Goal: Information Seeking & Learning: Understand process/instructions

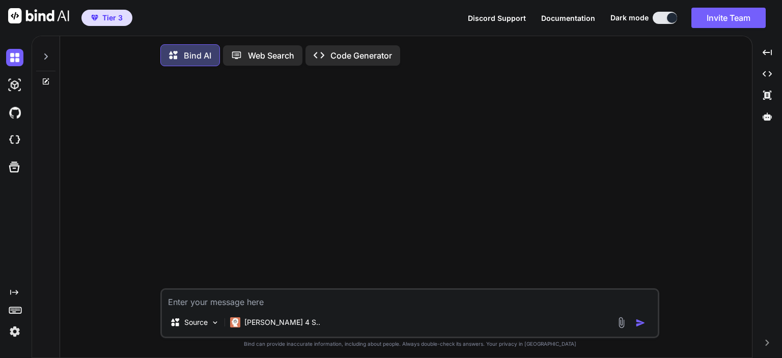
click at [363, 55] on p "Code Generator" at bounding box center [362, 55] width 62 height 12
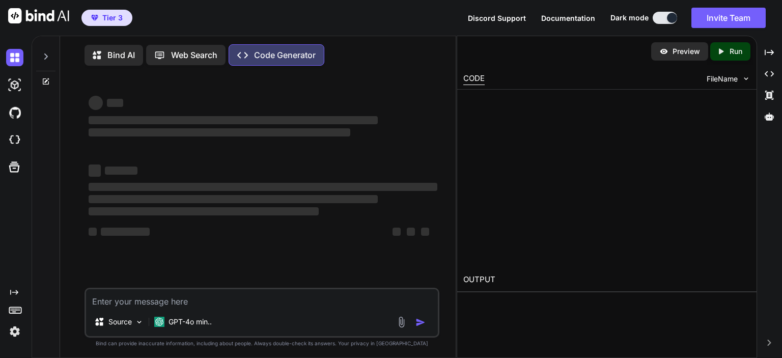
click at [363, 55] on div "Bind AI Web Search Created with Pixso. Code Generator" at bounding box center [250, 54] width 330 height 21
click at [235, 195] on div "‌ ‌ ‌" at bounding box center [263, 199] width 349 height 37
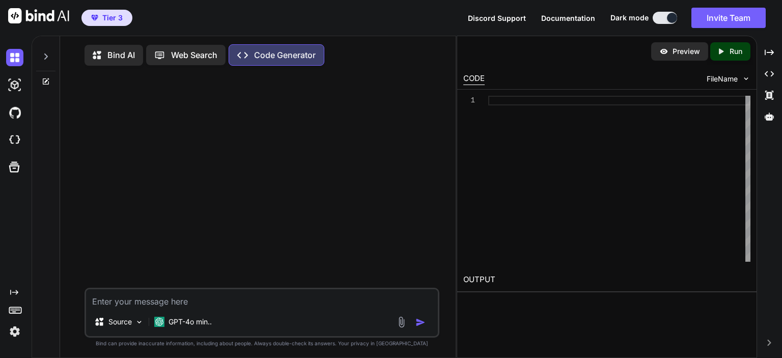
click at [146, 297] on textarea at bounding box center [262, 298] width 352 height 18
type textarea "x"
type textarea "m"
type textarea "x"
type textarea "me"
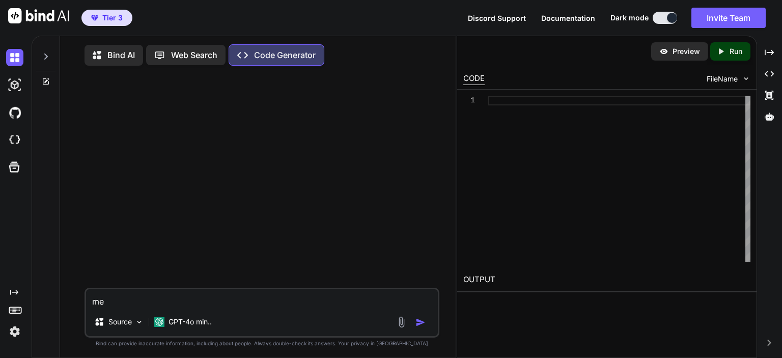
type textarea "x"
type textarea "mer"
type textarea "x"
type textarea "mer"
type textarea "x"
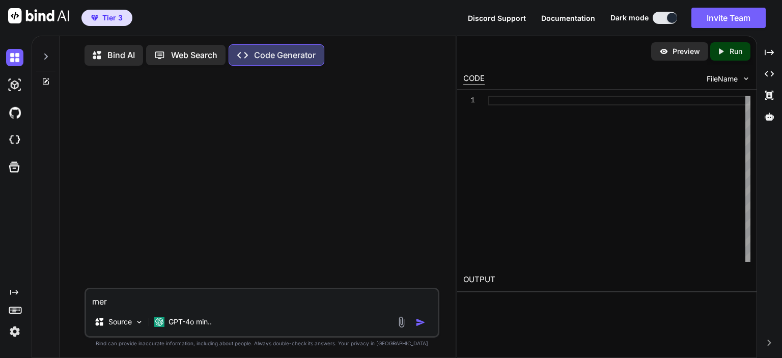
type textarea "mer e"
type textarea "x"
type textarea "mer ep"
type textarea "x"
type textarea "mer epa"
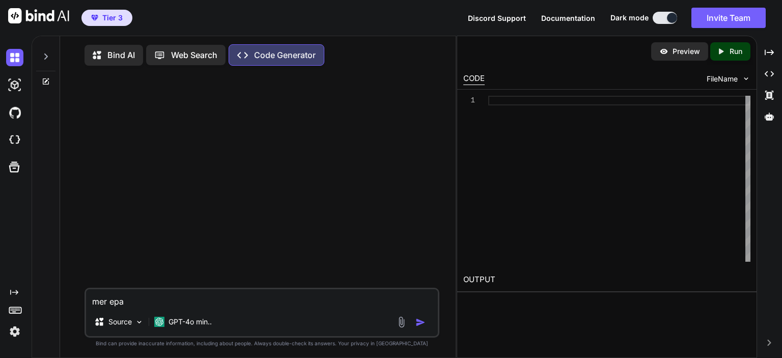
type textarea "x"
type textarea "mer ep"
type textarea "x"
type textarea "mer e"
type textarea "x"
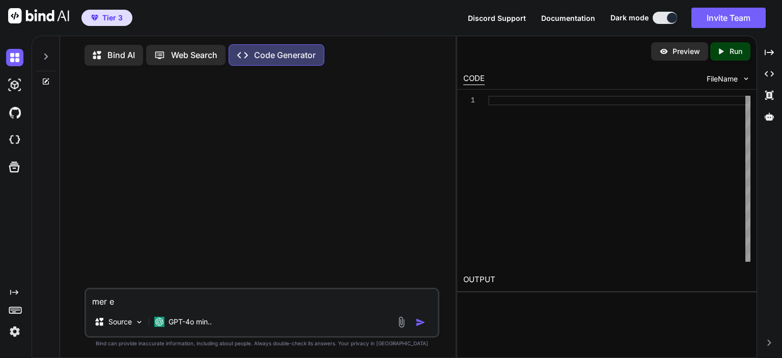
type textarea "mer"
type textarea "x"
type textarea "mer p"
type textarea "x"
type textarea "mer pas"
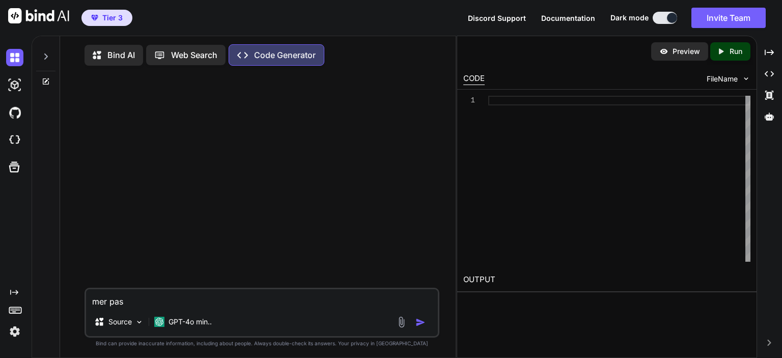
type textarea "x"
type textarea "mer pass"
type textarea "x"
type textarea "mer pass"
type textarea "x"
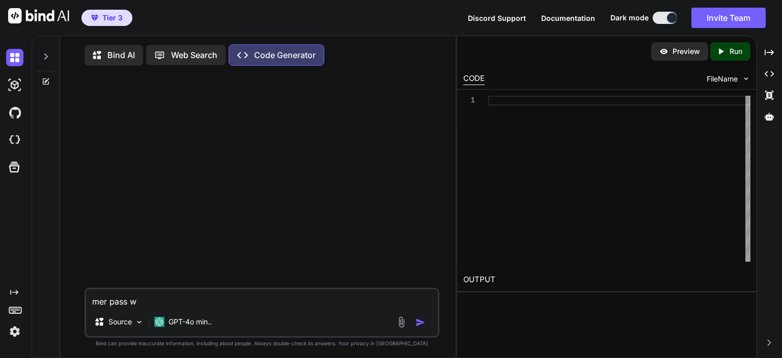
type textarea "mer pass wp"
type textarea "x"
type textarea "mer pass wps"
type textarea "x"
type textarea "mer pass wps"
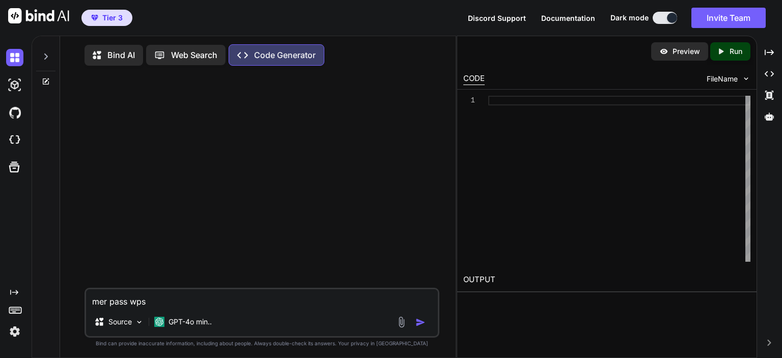
type textarea "x"
type textarea "mer pass wps o"
type textarea "x"
type textarea "mer pass wps of"
type textarea "x"
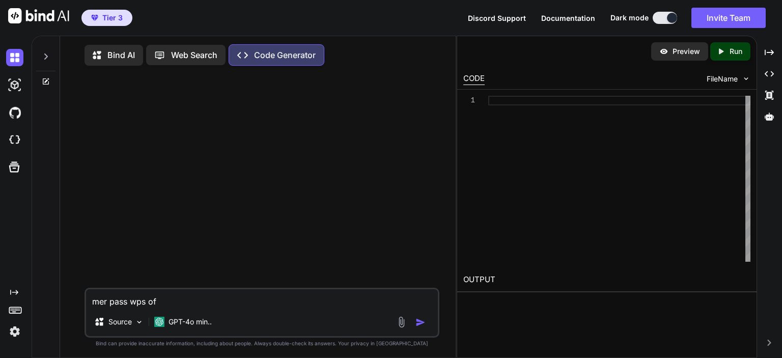
type textarea "mer pass wps off"
type textarea "x"
type textarea "mer pass wps offi"
type textarea "x"
type textarea "mer pass wps offiec"
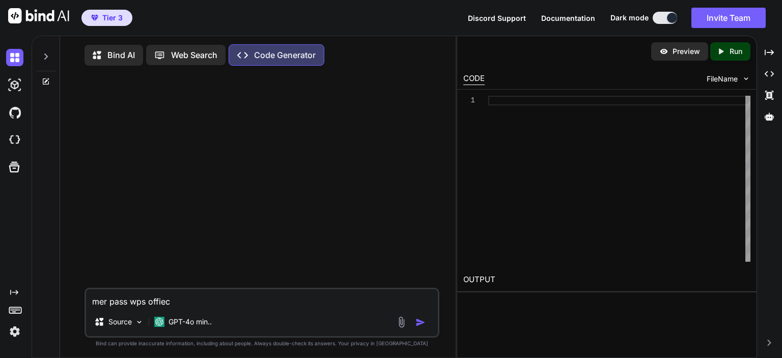
type textarea "x"
type textarea "mer pass wps offiec"
type textarea "x"
type textarea "mer pass wps offiec h"
type textarea "x"
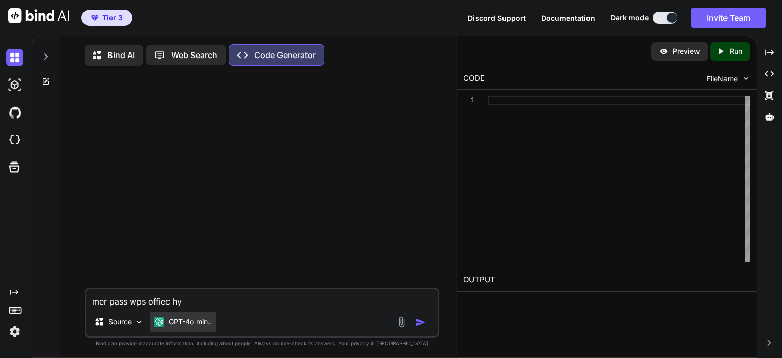
type textarea "mer pass wps offiec hy"
click at [168, 327] on div "GPT-4o min.." at bounding box center [183, 322] width 58 height 10
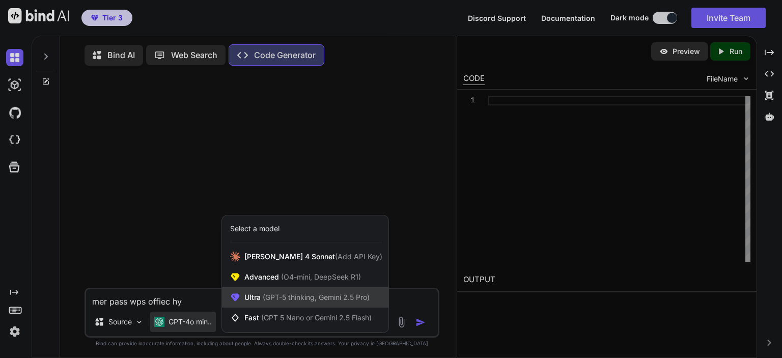
click at [267, 302] on span "(GPT-5 thinking, Gemini 2.5 Pro)" at bounding box center [315, 297] width 109 height 9
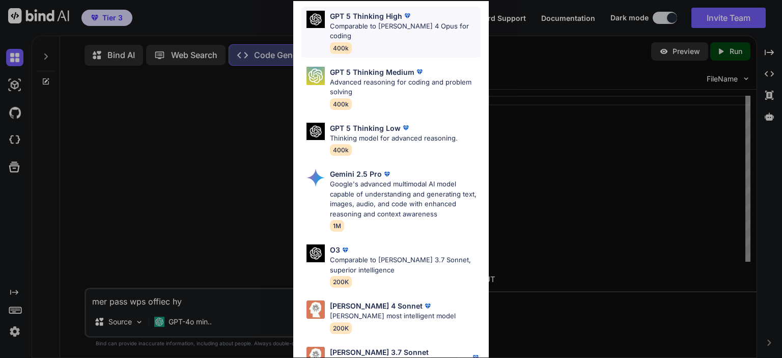
scroll to position [106, 0]
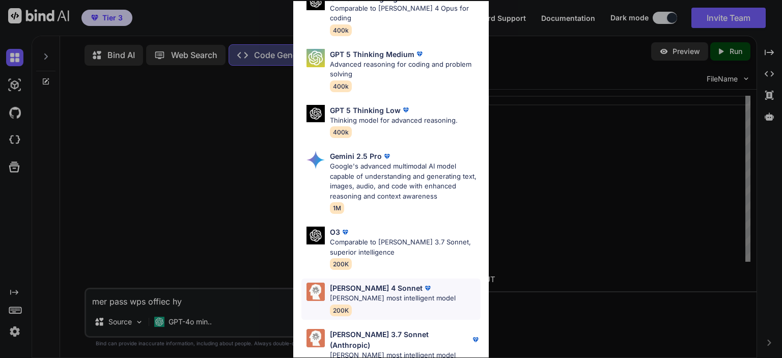
click at [358, 283] on p "[PERSON_NAME] 4 Sonnet" at bounding box center [376, 288] width 93 height 11
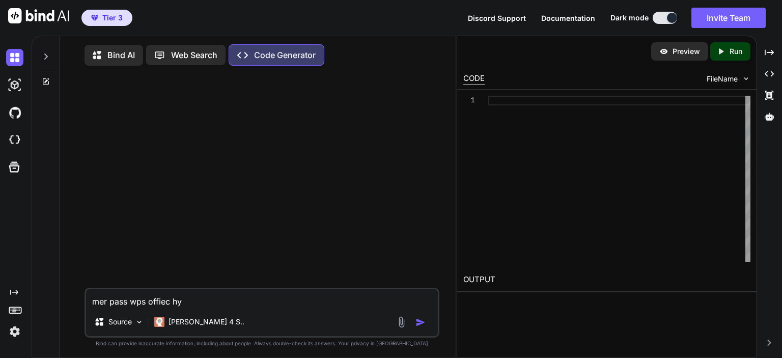
click at [189, 305] on textarea "mer pass wps offiec hy" at bounding box center [262, 298] width 352 height 18
type textarea "x"
type textarea "mer pass wps offiec hy"
type textarea "x"
type textarea "mer pass wps offiec hy j"
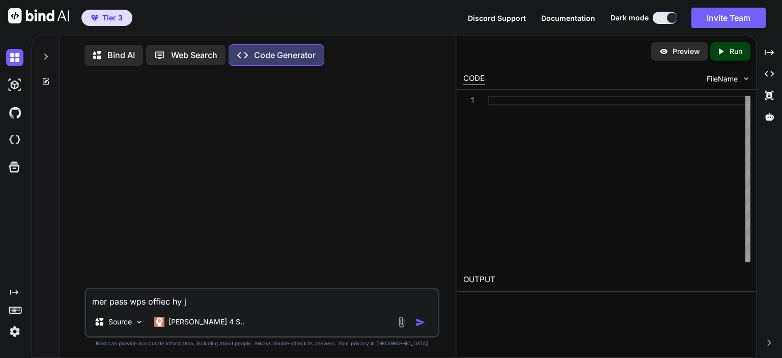
type textarea "x"
type textarea "mer pass wps offiec hy jp"
type textarea "x"
type textarea "mer pass wps offiec hy jp"
type textarea "x"
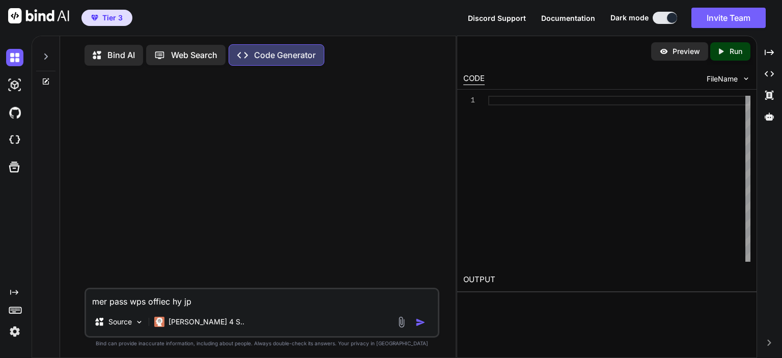
type textarea "mer pass wps offiec hy jp l"
type textarea "x"
type textarea "mer pass wps offiec hy jp"
type textarea "x"
type textarea "mer pass wps offiec hy jp"
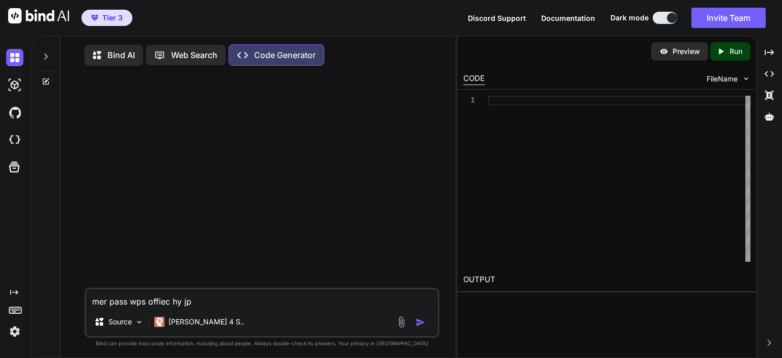
type textarea "x"
type textarea "mer pass wps offiec hy j"
type textarea "x"
type textarea "mer pass wps offiec hy jo"
type textarea "x"
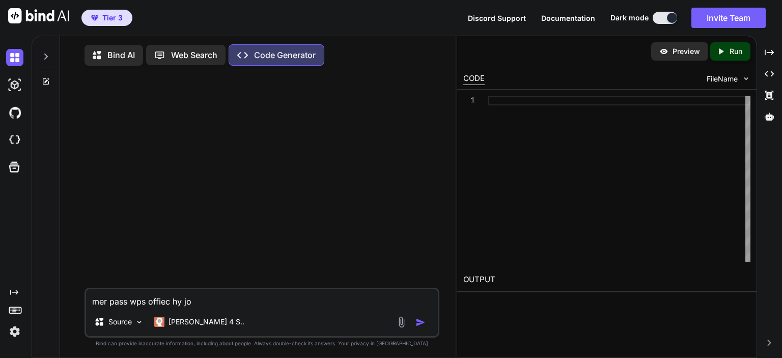
type textarea "mer pass wps offiec hy jo"
type textarea "x"
type textarea "mer pass wps offiec hy jo e"
type textarea "x"
type textarea "mer pass wps offiec hy jo ex"
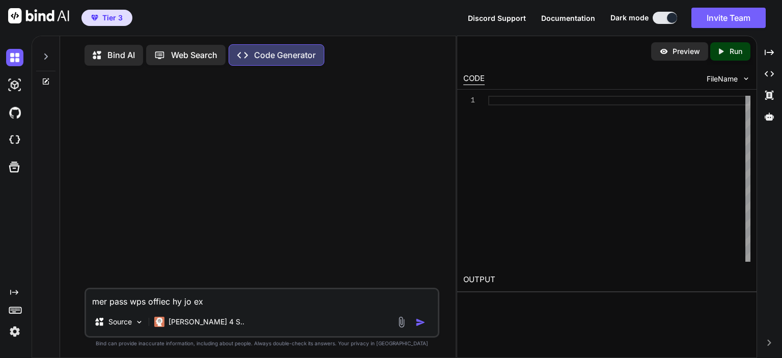
type textarea "x"
type textarea "mer pass wps offiec hy jo exc"
type textarea "x"
type textarea "mer pass wps offiec hy jo exce"
type textarea "x"
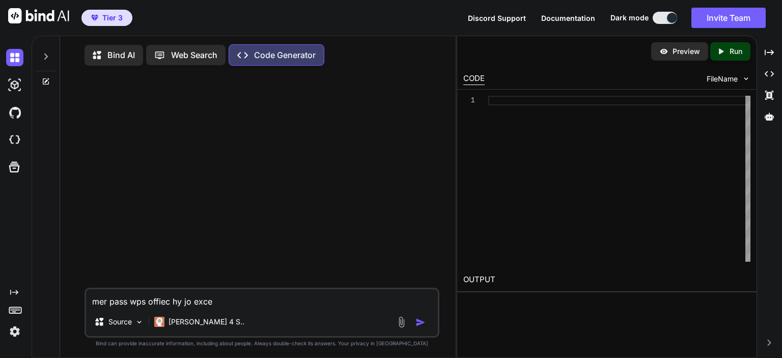
type textarea "mer pass wps offiec hy jo excel"
type textarea "x"
type textarea "mer pass wps offiec hy jo excel k"
type textarea "x"
type textarea "mer pass wps offiec hy jo excel ki"
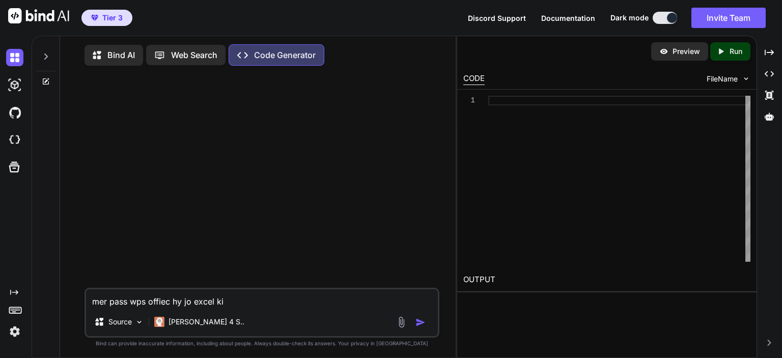
type textarea "x"
type textarea "mer pass wps offiec hy jo excel ki"
type textarea "x"
type textarea "mer pass wps offiec hy jo excel ki t"
type textarea "x"
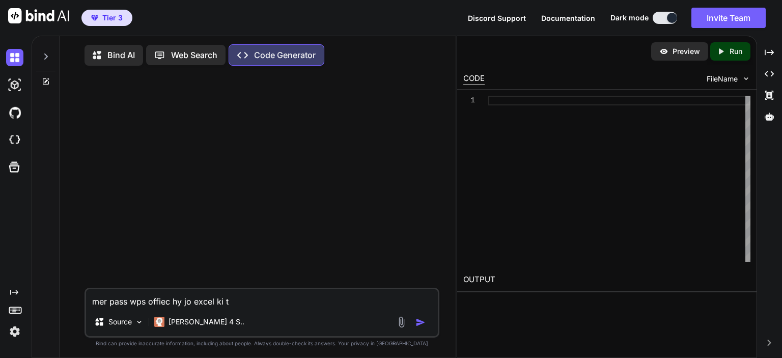
type textarea "mer pass wps offiec hy jo excel ki ta"
type textarea "x"
type textarea "mer pass wps offiec hy jo excel ki tar"
type textarea "x"
type textarea "mer pass wps offiec hy jo excel ki tarh"
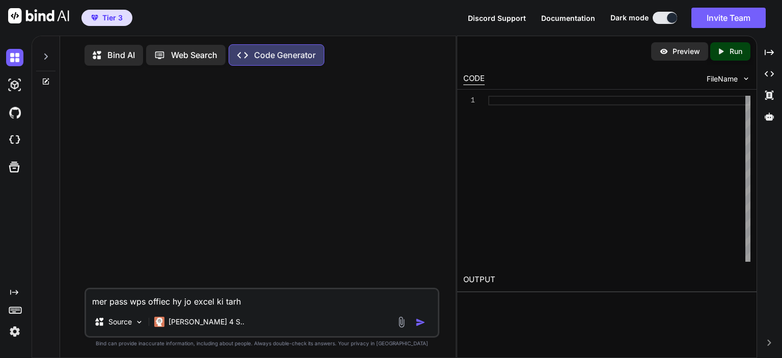
type textarea "x"
type textarea "mer pass wps offiec hy jo excel ki tarha"
type textarea "x"
type textarea "mer pass wps offiec hy jo excel ki tarhan"
type textarea "x"
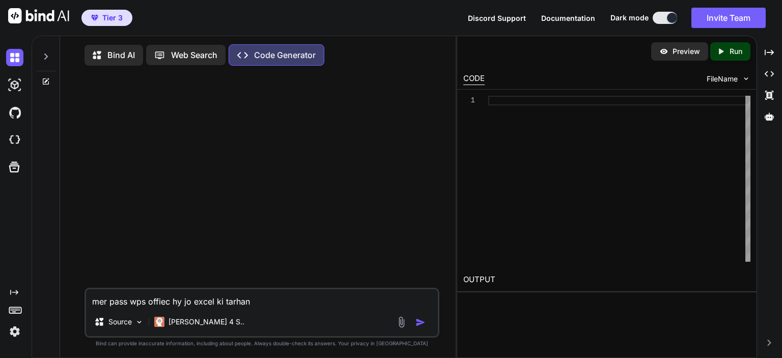
type textarea "mer pass wps offiec hy jo excel ki tarhan"
type textarea "x"
type textarea "mer pass wps offiec hy jo excel ki tarhan k"
type textarea "x"
type textarea "mer pass wps offiec hy jo excel ki [PERSON_NAME]"
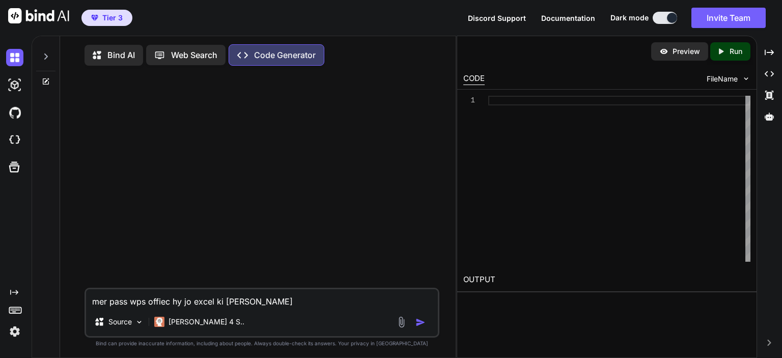
type textarea "x"
type textarea "mer pass wps offiec hy jo excel ki tarhan kam"
type textarea "x"
type textarea "mer pass wps offiec hy jo excel ki tarhan kam k"
type textarea "x"
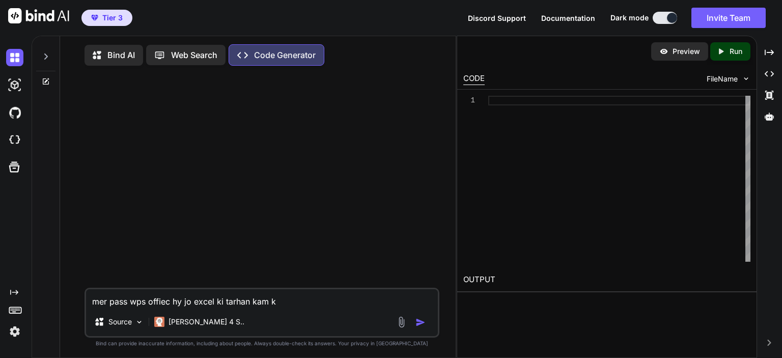
type textarea "mer pass wps offiec hy jo excel ki tarhan kam [PERSON_NAME]"
type textarea "x"
type textarea "mer pass wps offiec hy jo excel ki tarhan kam kar"
type textarea "x"
type textarea "mer pass wps offiec hy jo excel ki tarhan kam kart"
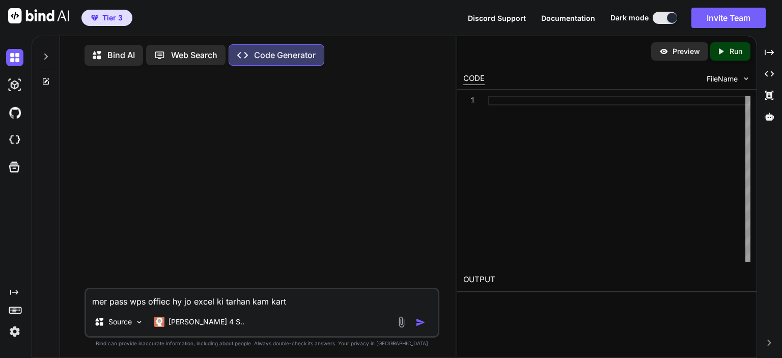
type textarea "x"
type textarea "mer pass wps offiec hy jo excel ki tarhan kam karta"
type textarea "x"
type textarea "mer pass wps offiec hy jo excel ki tarhan kam karta"
type textarea "x"
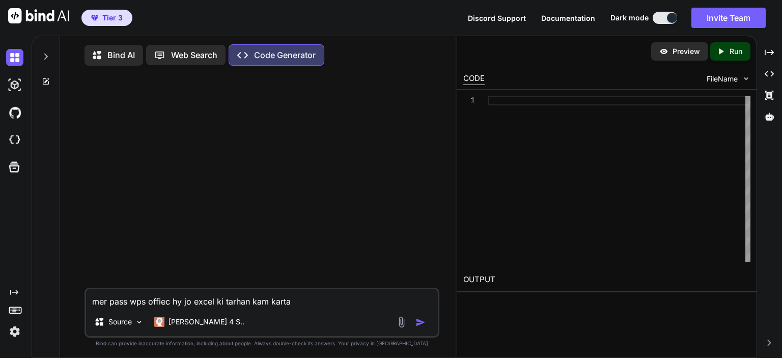
type textarea "mer pass wps offiec hy jo excel ki tarhan kam karta h"
type textarea "x"
type textarea "mer pass wps offiec hy jo excel ki tarhan kam karta ho"
type textarea "x"
type textarea "mer pass wps offiec hy jo excel ki tarhan kam karta h"
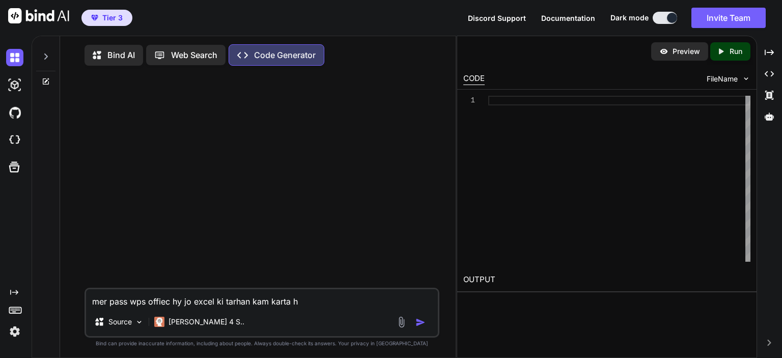
type textarea "x"
type textarea "mer pass wps offiec hy jo excel ki tarhan kam karta hy"
type textarea "x"
type textarea "mer pass wps offiec hy jo excel ki tarhan kam karta hy,"
type textarea "x"
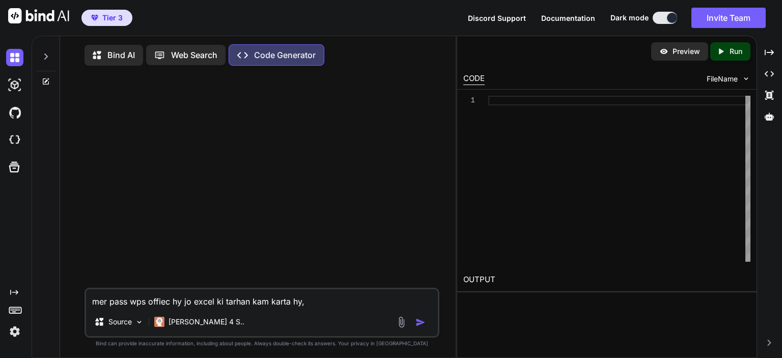
type textarea "mer pass wps offiec hy jo excel ki tarhan kam karta hy,"
type textarea "x"
type textarea "mer pass wps offiec hy jo excel ki tarhan kam karta hy, o"
type textarea "x"
type textarea "mer pass wps offiec hy jo excel ki tarhan kam karta hy, os"
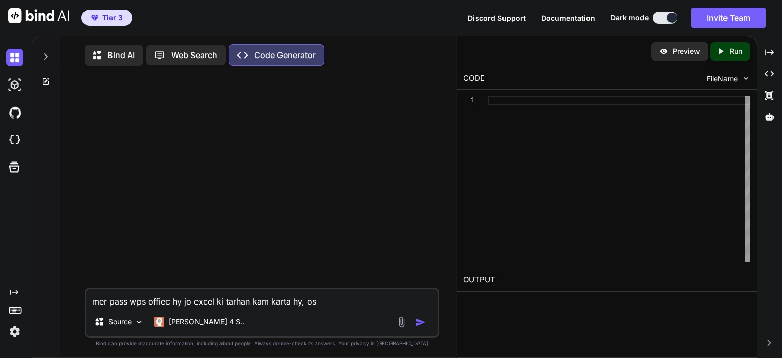
type textarea "x"
type textarea "mer pass wps offiec hy jo excel ki tarhan kam karta hy, os"
type textarea "x"
type textarea "mer pass wps offiec hy jo excel ki tarhan kam karta hy, os me"
type textarea "x"
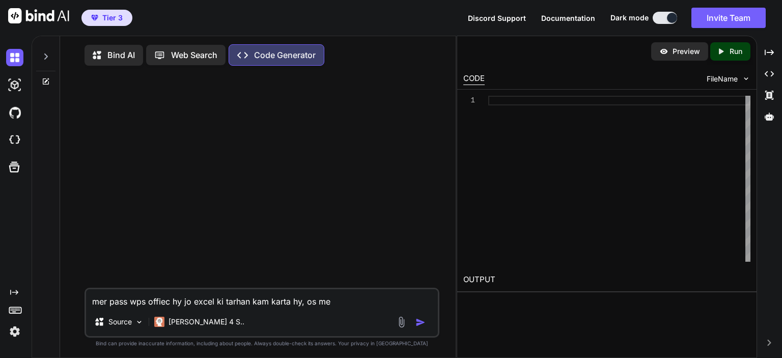
type textarea "mer pass wps offiec hy jo excel ki tarhan kam karta hy, os me"
type textarea "x"
type textarea "mer pass wps offiec hy jo excel ki tarhan kam karta hy, os me d"
type textarea "x"
type textarea "mer pass wps offiec hy jo excel ki tarhan kam karta hy, os me da"
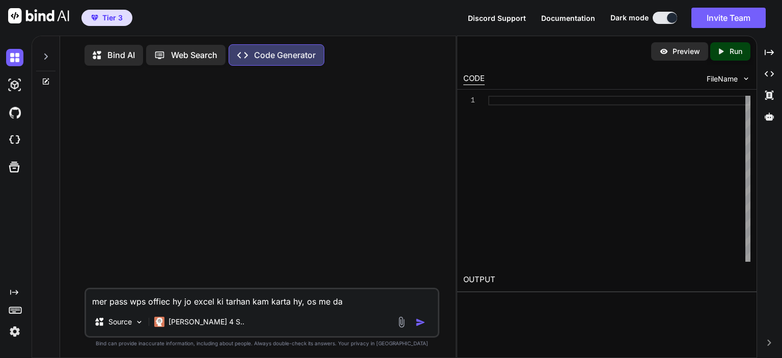
type textarea "x"
type textarea "mer pass wps offiec hy jo excel ki tarhan kam karta hy, os me dat"
type textarea "x"
type textarea "mer pass wps offiec hy jo excel ki tarhan kam karta hy, os me data"
type textarea "x"
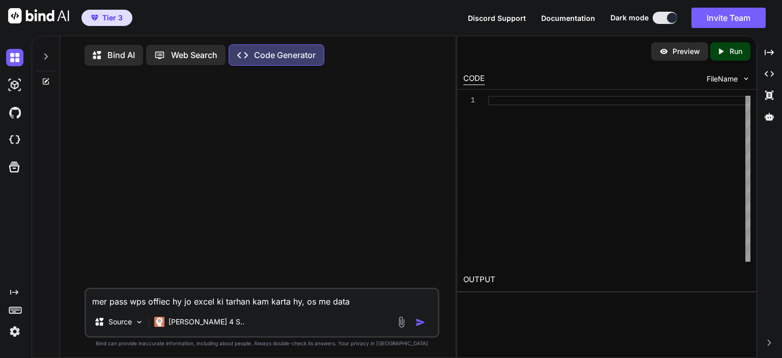
type textarea "mer pass wps offiec hy jo excel ki tarhan kam karta hy, os me data"
type textarea "x"
type textarea "mer pass wps offiec hy jo excel ki tarhan kam karta hy, os me data c"
type textarea "x"
type textarea "mer pass wps offiec hy jo excel ki tarhan kam karta hy, os me data co"
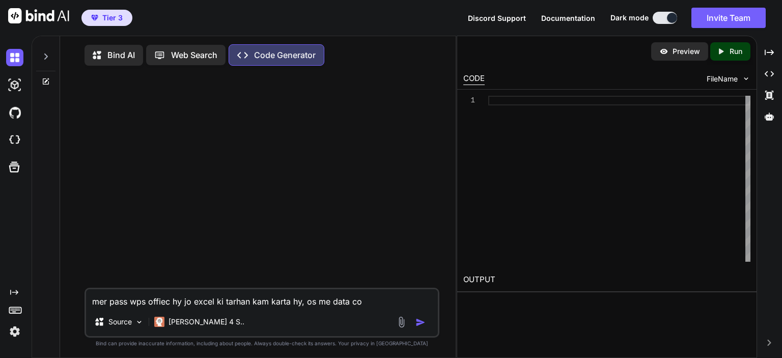
type textarea "x"
type textarea "mer pass wps offiec hy jo excel ki tarhan kam karta hy, os me data col"
type textarea "x"
type textarea "mer pass wps offiec hy jo excel ki tarhan kam karta hy, os me data colu"
type textarea "x"
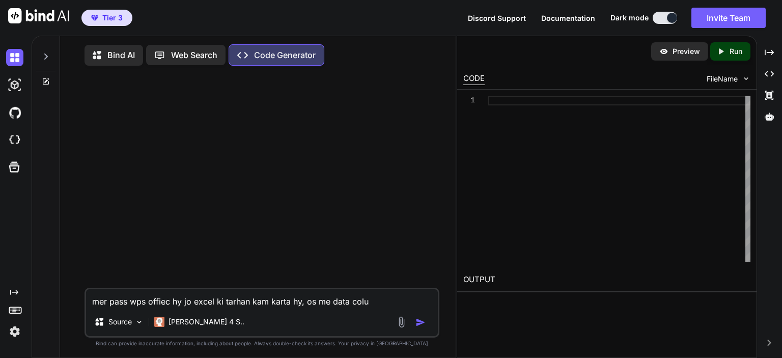
type textarea "mer pass wps offiec hy jo excel ki tarhan kam karta hy, os me data colum"
type textarea "x"
type textarea "mer pass wps offiec hy jo excel ki tarhan kam karta hy, os me data column"
type textarea "x"
type textarea "mer pass wps offiec hy jo excel ki tarhan kam karta hy, os me data columns"
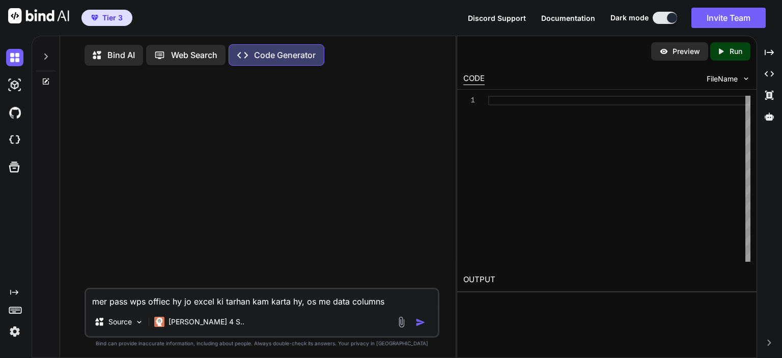
type textarea "x"
type textarea "mer pass wps offiec hy jo excel ki tarhan kam karta hy, os me data columns"
type textarea "x"
type textarea "mer pass wps offiec hy jo excel ki tarhan kam karta hy, os me data columns h"
type textarea "x"
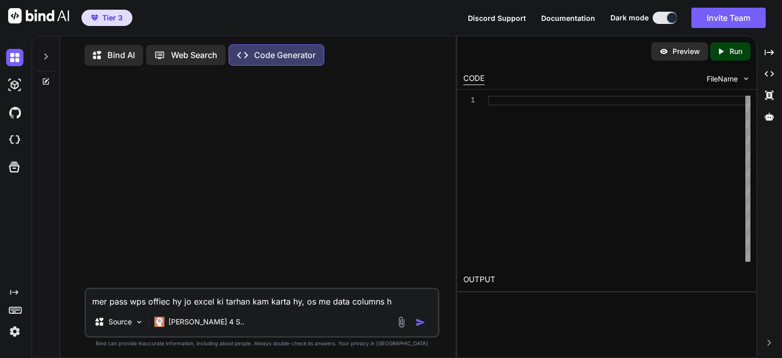
type textarea "mer pass wps offiec hy jo excel ki tarhan kam karta hy, os me data columns ha"
type textarea "x"
type textarea "mer pass wps offiec hy jo excel ki tarhan kam karta hy, os me data columns han"
type textarea "x"
type textarea "mer pass wps offiec hy jo excel ki tarhan kam karta hy, os me data columns han"
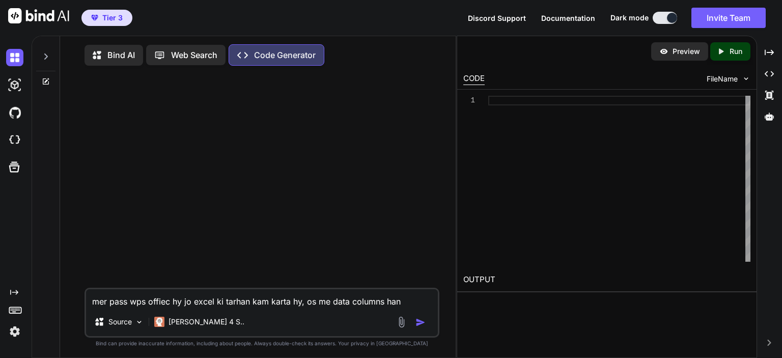
type textarea "x"
type textarea "mer pass wps offiec hy jo excel ki tarhan kam karta hy, os me data columns han j"
type textarea "x"
type textarea "mer pass wps offiec hy jo excel ki tarhan kam karta hy, os me data columns han …"
type textarea "x"
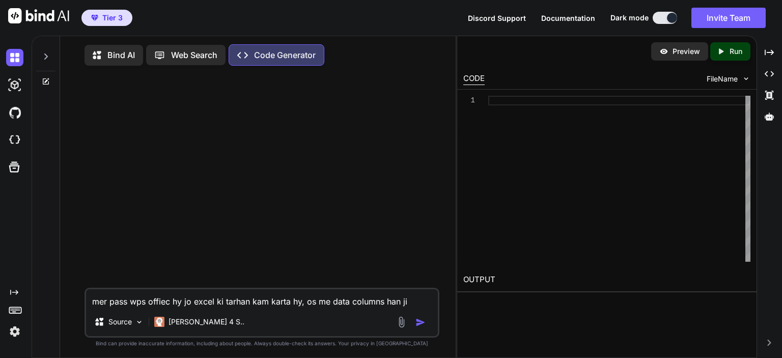
type textarea "mer pass wps offiec hy jo excel ki tarhan kam karta hy, os me data columns han …"
type textarea "x"
type textarea "mer pass wps offiec hy jo excel ki tarhan kam karta hy, os me data columns han …"
type textarea "x"
type textarea "mer pass wps offiec hy jo excel ki tarhan kam karta hy, os me data columns han …"
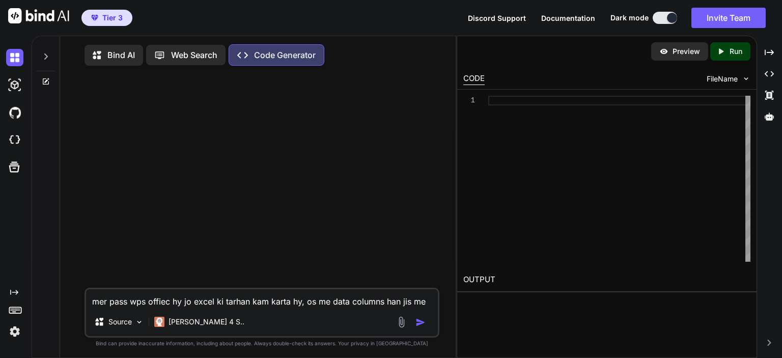
type textarea "x"
type textarea "mer pass wps offiec hy jo excel ki tarhan kam karta hy, os me data columns han …"
type textarea "x"
type textarea "mer pass wps offiec hy jo excel ki tarhan kam karta hy, os me data columns han …"
type textarea "x"
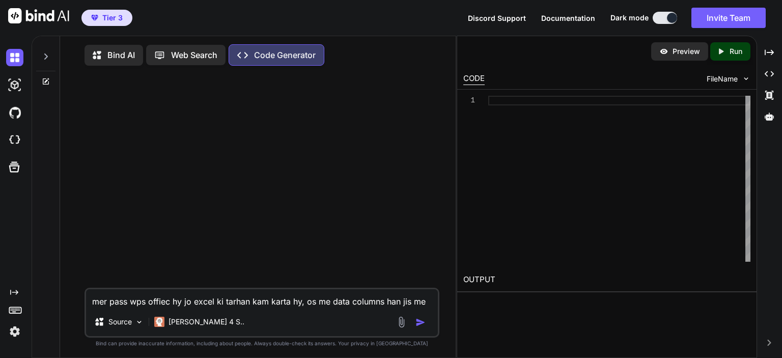
type textarea "mer pass wps offiec hy jo excel ki tarhan kam karta hy, os me data columns han …"
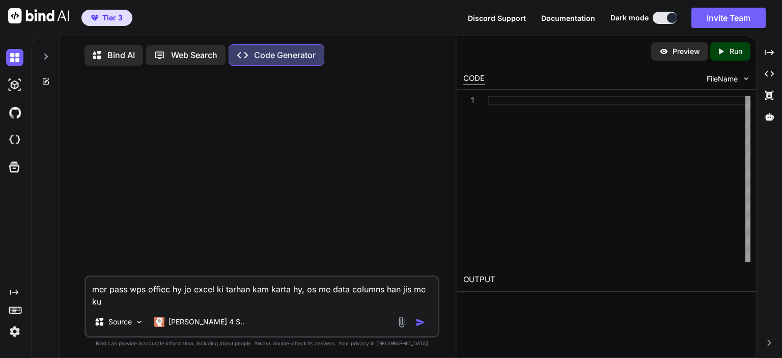
type textarea "x"
type textarea "mer pass wps offiec hy jo excel ki tarhan kam karta hy, os me data columns han …"
type textarea "x"
type textarea "mer pass wps offiec hy jo excel ki tarhan kam karta hy, os me data columns han …"
type textarea "x"
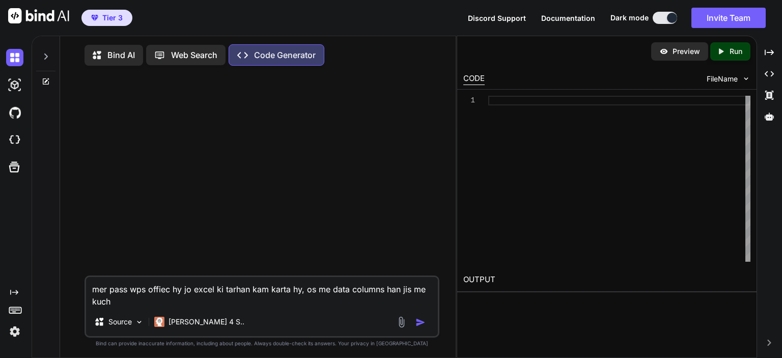
type textarea "mer pass wps offiec hy jo excel ki tarhan kam karta hy, os me data columns han …"
type textarea "x"
type textarea "mer pass wps offiec hy jo excel ki tarhan kam karta hy, os me data columns han …"
type textarea "x"
type textarea "mer pass wps offiec hy jo excel ki tarhan kam karta hy, os me data columns han …"
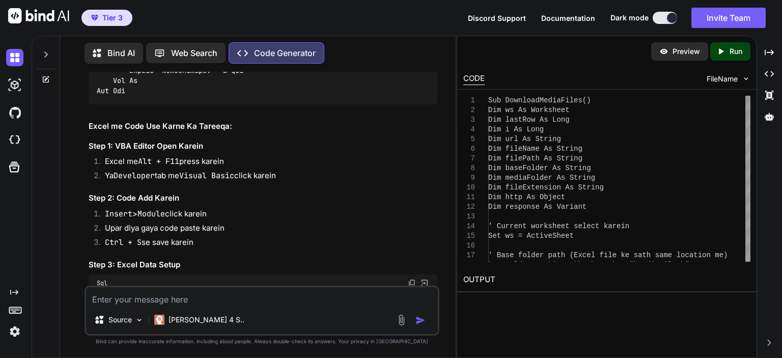
scroll to position [1960, 0]
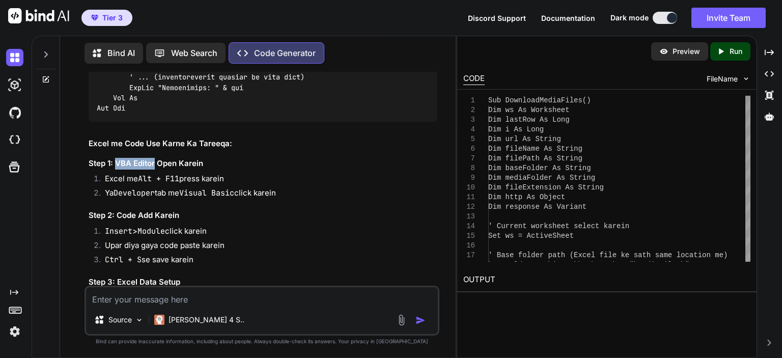
drag, startPoint x: 116, startPoint y: 161, endPoint x: 155, endPoint y: 158, distance: 39.9
click at [155, 158] on h3 "Step 1: VBA Editor Open Karein" at bounding box center [263, 164] width 349 height 12
copy h3 "VBA Editor"
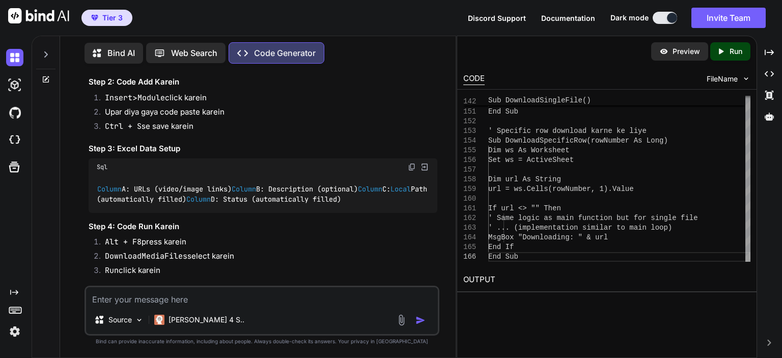
scroll to position [2096, 0]
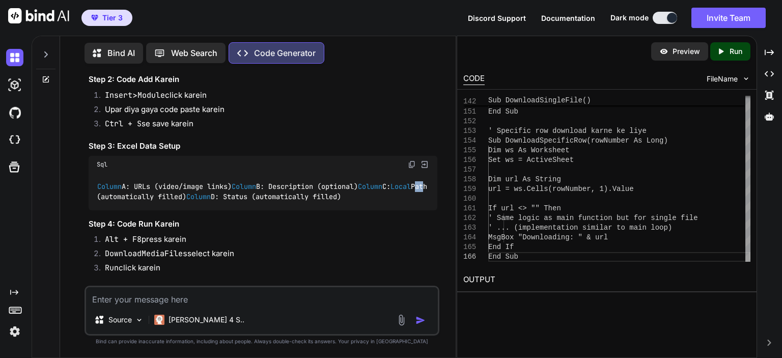
drag, startPoint x: 161, startPoint y: 204, endPoint x: 169, endPoint y: 207, distance: 7.6
click at [169, 202] on code "Column A: URLs (video / image links) Column B: Description (optional) Column C:…" at bounding box center [264, 191] width 335 height 21
click at [176, 202] on code "Column A: URLs (video / image links) Column B: Description (optional) Column C:…" at bounding box center [264, 191] width 335 height 21
drag, startPoint x: 136, startPoint y: 216, endPoint x: 262, endPoint y: 219, distance: 125.9
click at [262, 210] on div "Column A: URLs (video / image links) Column B: Description (optional) Column C:…" at bounding box center [263, 191] width 349 height 37
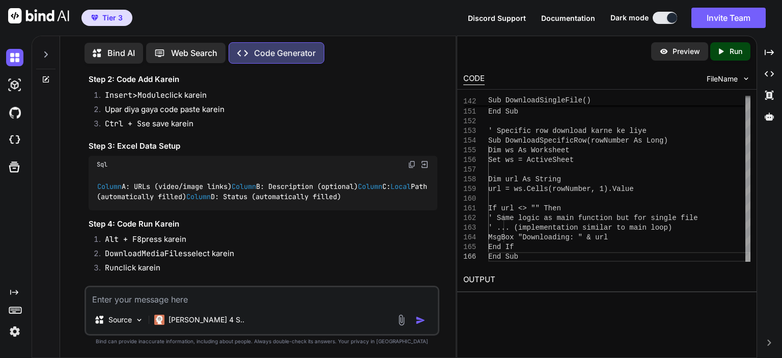
click at [262, 210] on div "Column A: URLs (video / image links) Column B: Description (optional) Column C:…" at bounding box center [263, 191] width 349 height 37
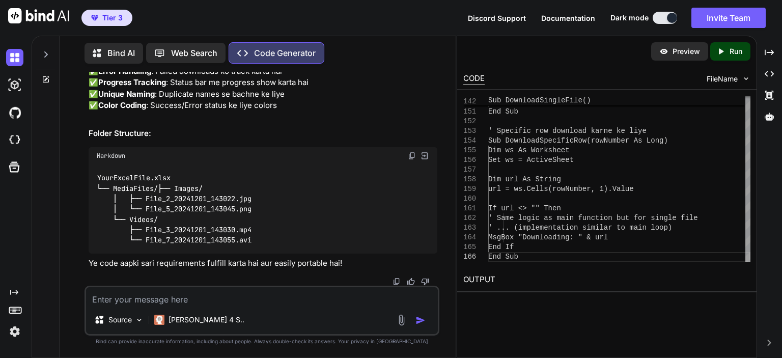
scroll to position [2435, 0]
click at [136, 201] on code "YourExcelFile.xlsx └── MediaFiles/ ├── Images/ │ ├── File_2_20241201_143022.jpg…" at bounding box center [174, 209] width 155 height 73
click at [138, 210] on span "├── Images/ │ ├── File_2_20241201_143022.jpg │ └── File_5_20241201_143045.png └…" at bounding box center [174, 214] width 155 height 61
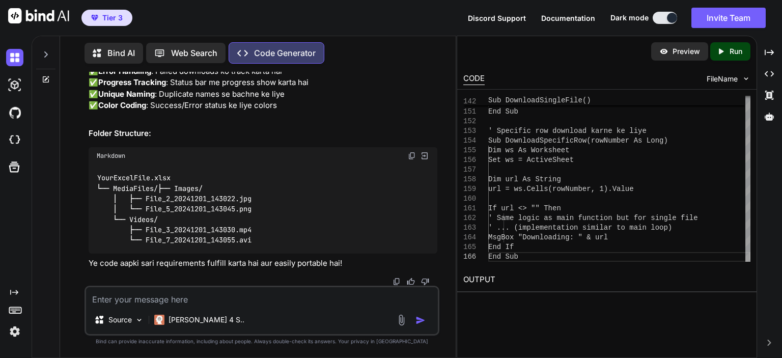
click at [138, 238] on span "├── Images/ │ ├── File_2_20241201_143022.jpg │ └── File_5_20241201_143045.png └…" at bounding box center [174, 214] width 155 height 61
click at [137, 205] on span "├── Images/ │ ├── File_2_20241201_143022.jpg │ └── File_5_20241201_143045.png └…" at bounding box center [174, 214] width 155 height 61
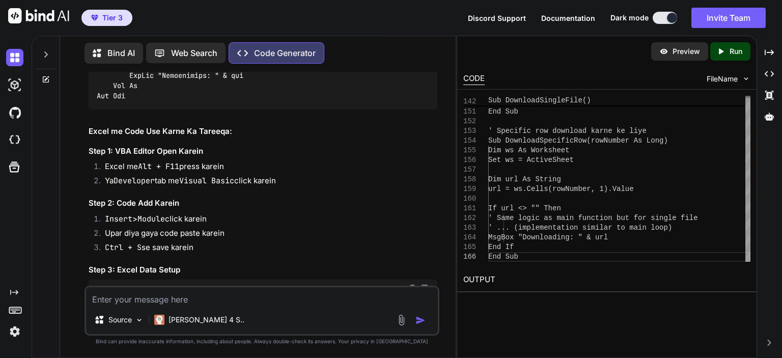
scroll to position [1979, 0]
